Goal: Complete application form

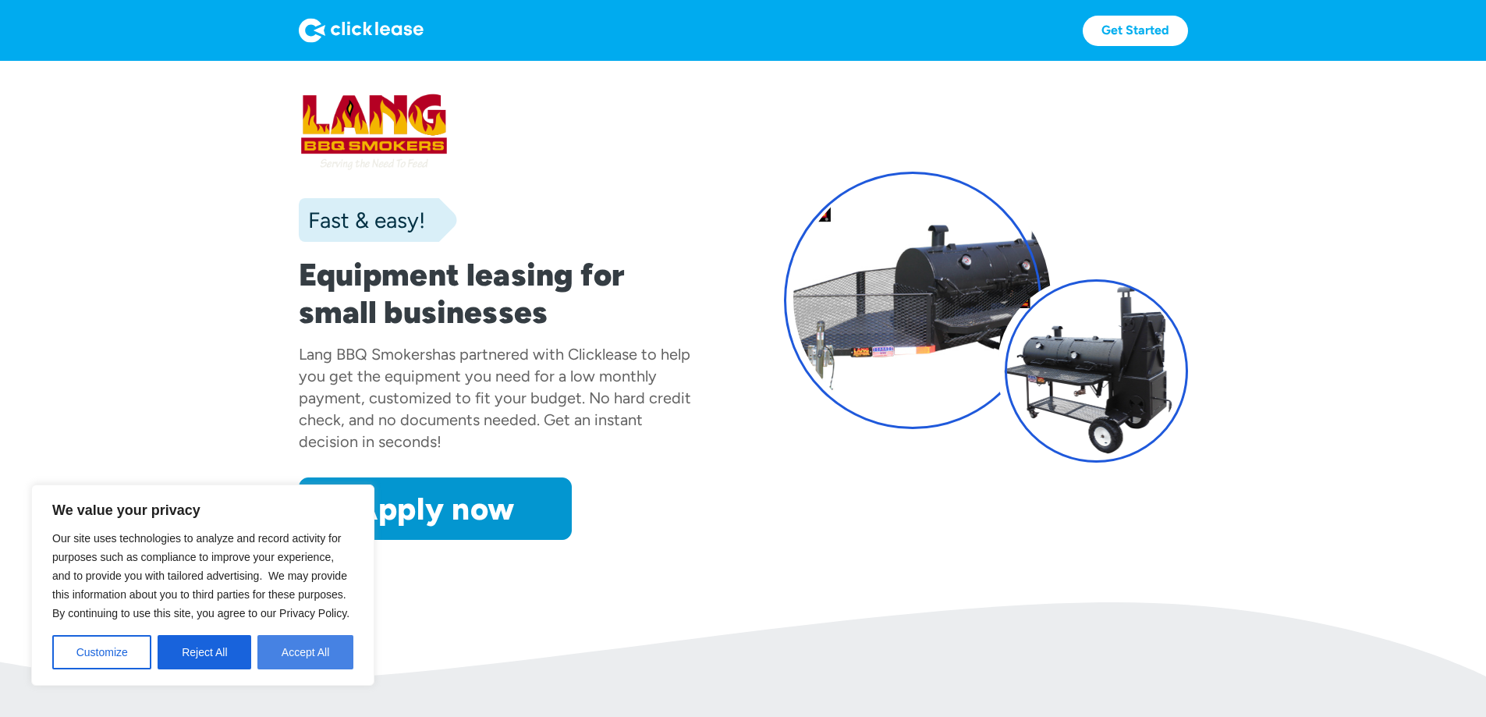
click at [298, 648] on button "Accept All" at bounding box center [305, 652] width 96 height 34
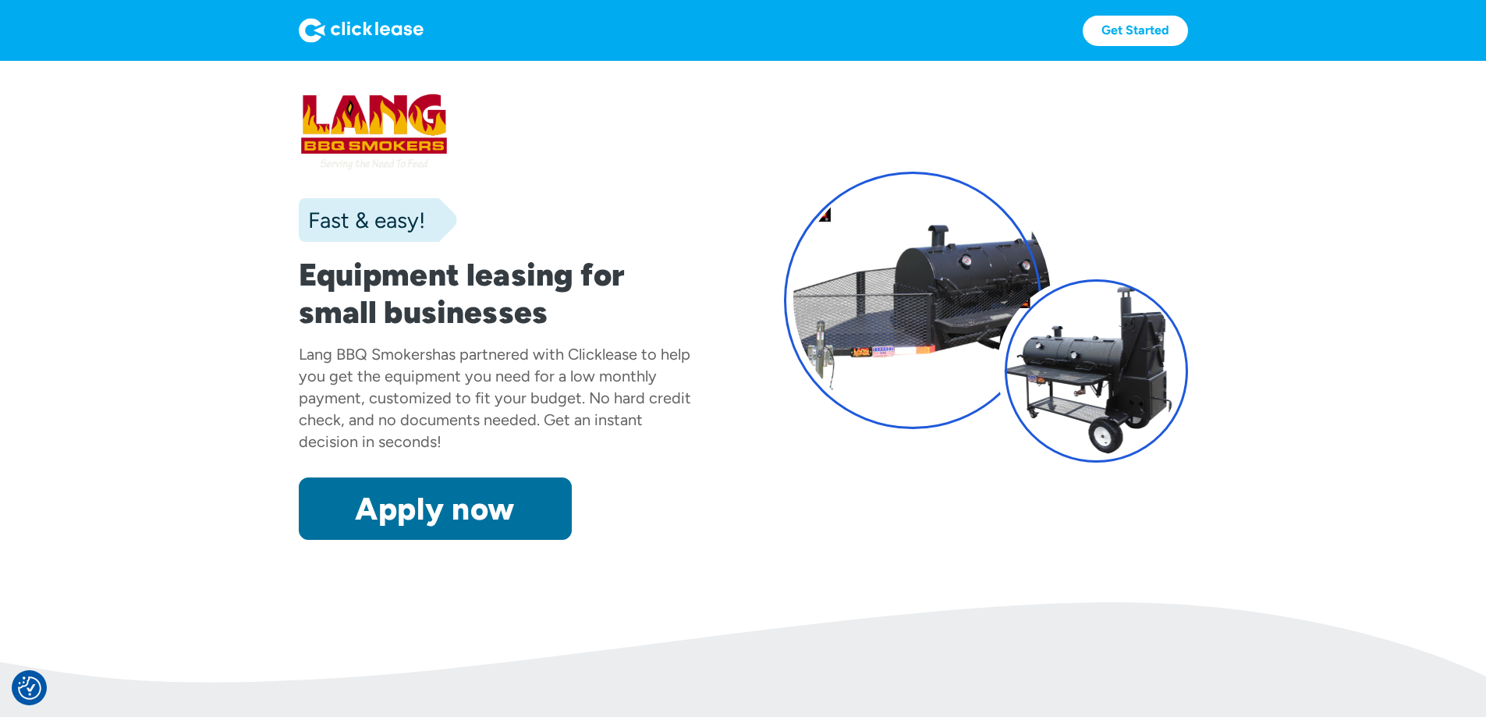
click at [367, 540] on link "Apply now" at bounding box center [435, 509] width 273 height 62
